Goal: Ask a question

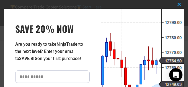
scroll to position [123, 0]
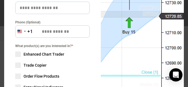
scroll to position [138, 0]
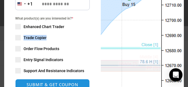
drag, startPoint x: 47, startPoint y: 37, endPoint x: 22, endPoint y: 37, distance: 24.9
click at [22, 37] on div "What product(s) are you interested in? * Enhanced Chart Trader Trade Copier Ord…" at bounding box center [52, 45] width 74 height 58
copy label "Trade Copier"
